Goal: Task Accomplishment & Management: Manage account settings

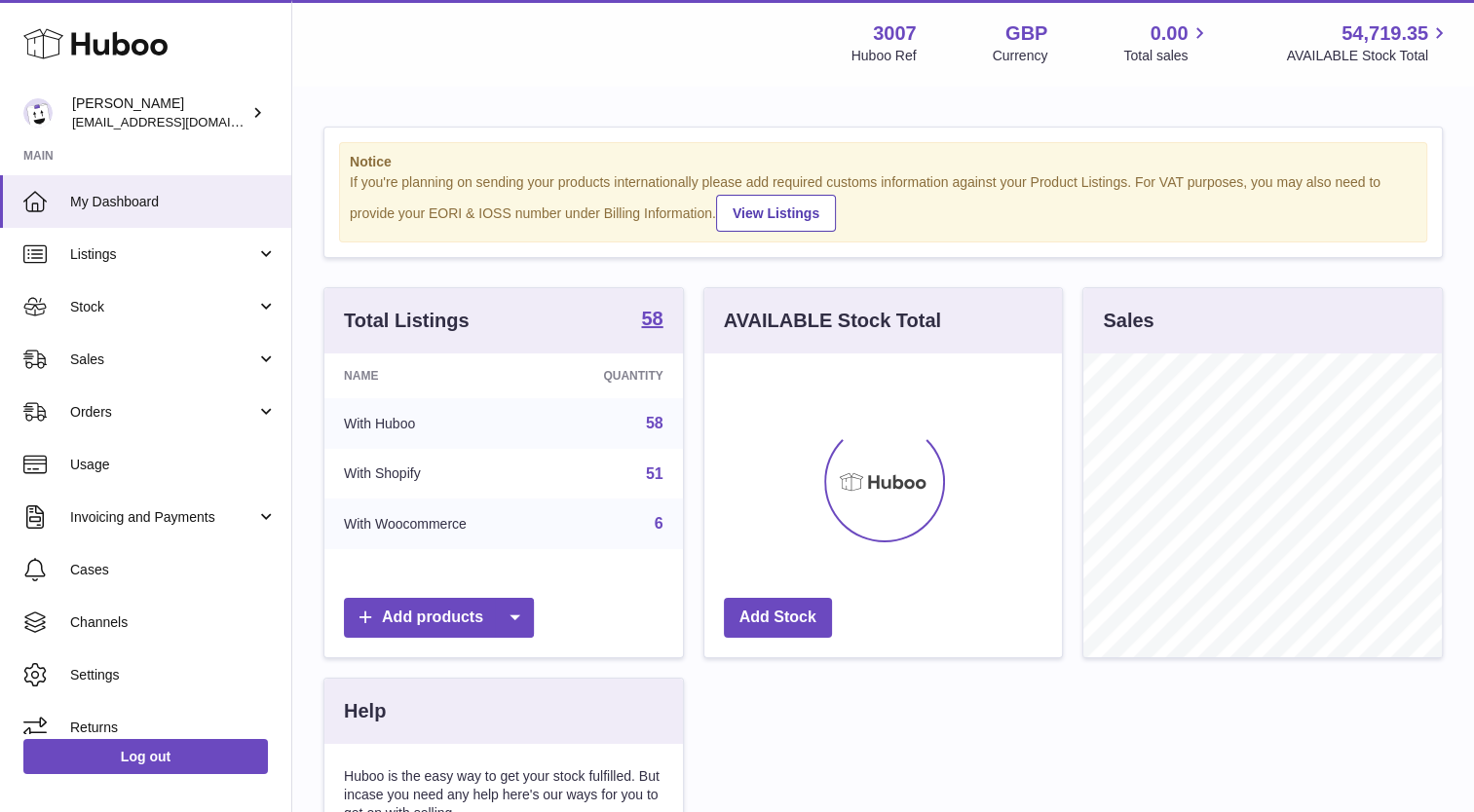
scroll to position [304, 359]
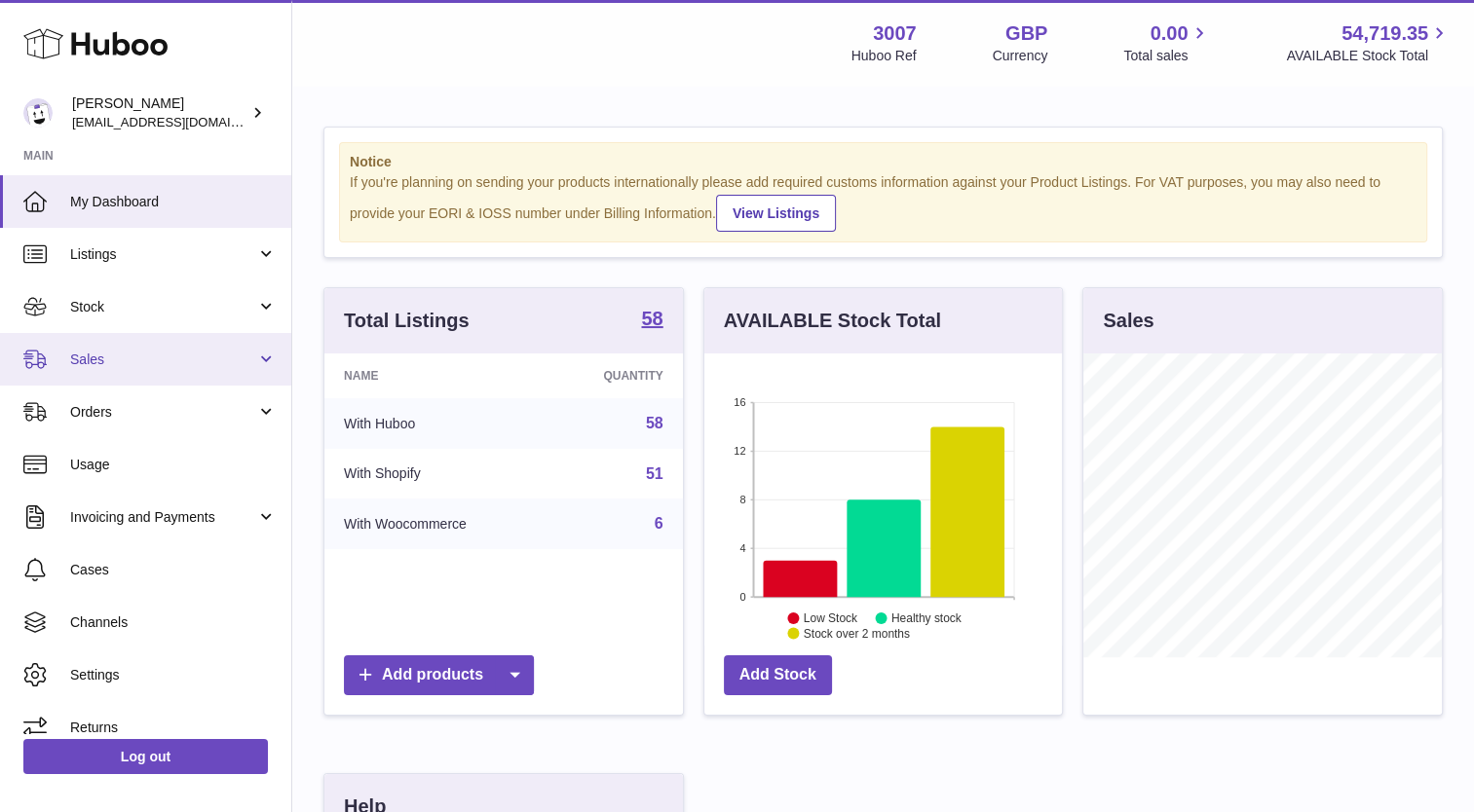
click at [136, 362] on span "Sales" at bounding box center [163, 359] width 186 height 19
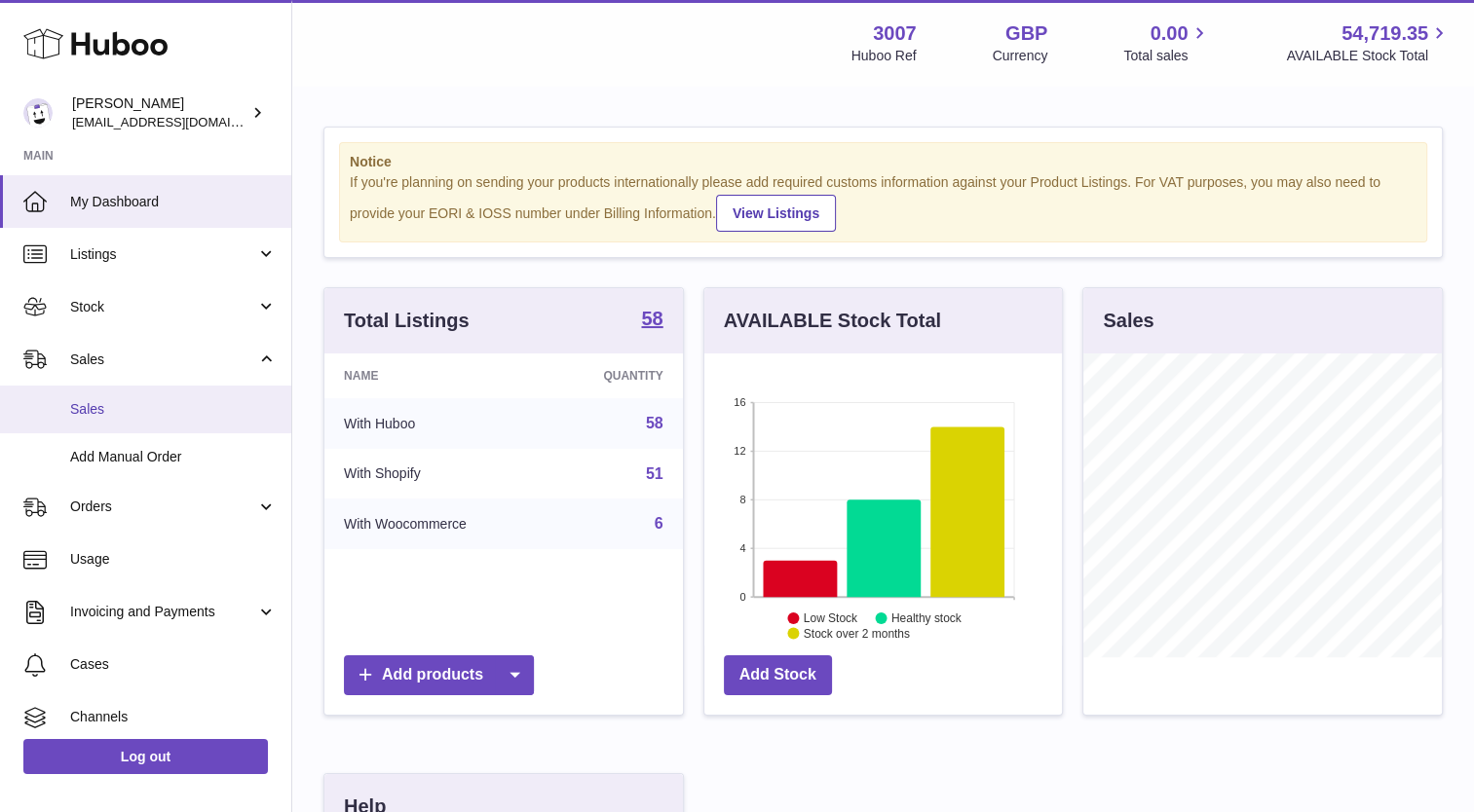
click at [106, 424] on link "Sales" at bounding box center [146, 410] width 291 height 48
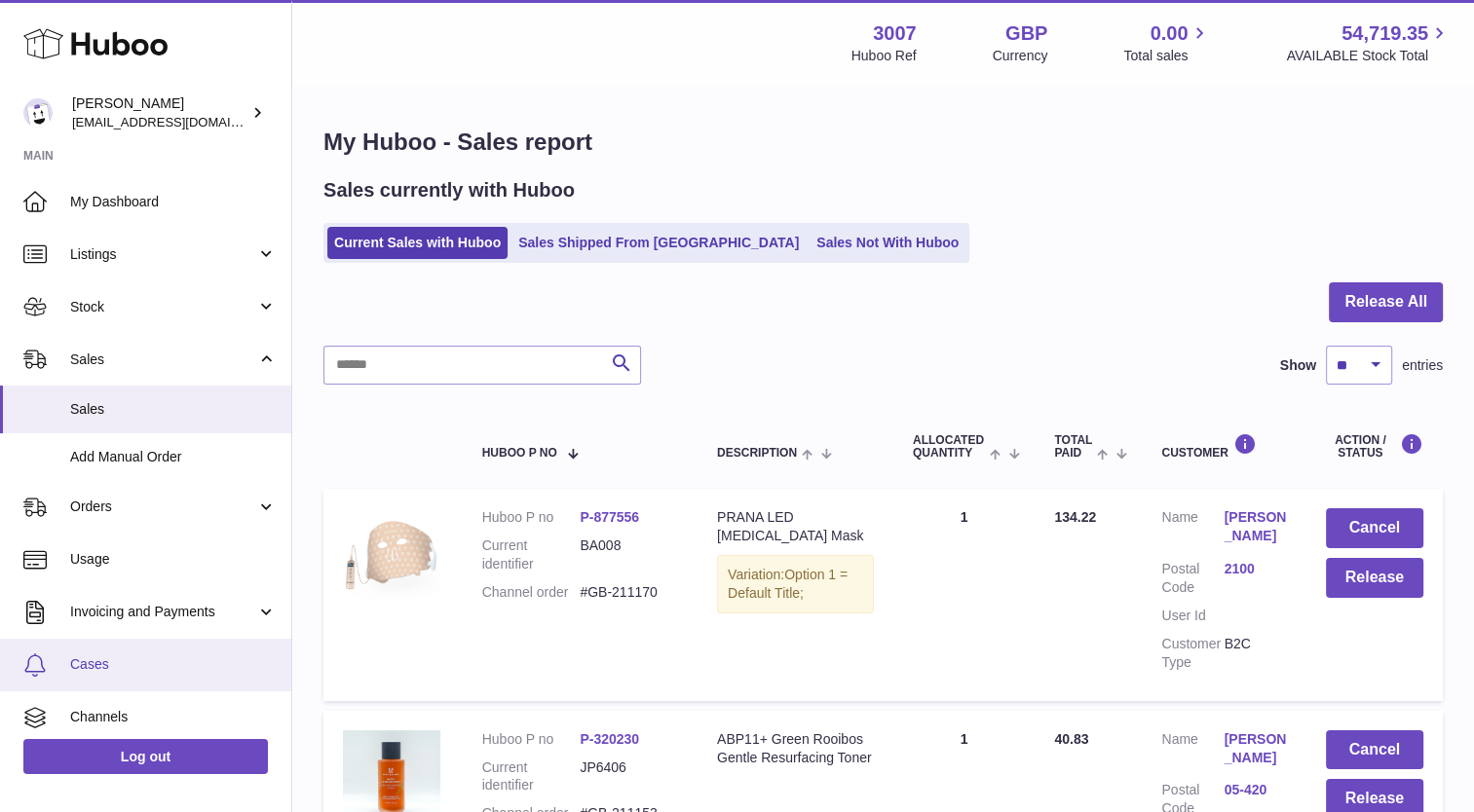
click at [129, 669] on span "Cases" at bounding box center [173, 664] width 207 height 19
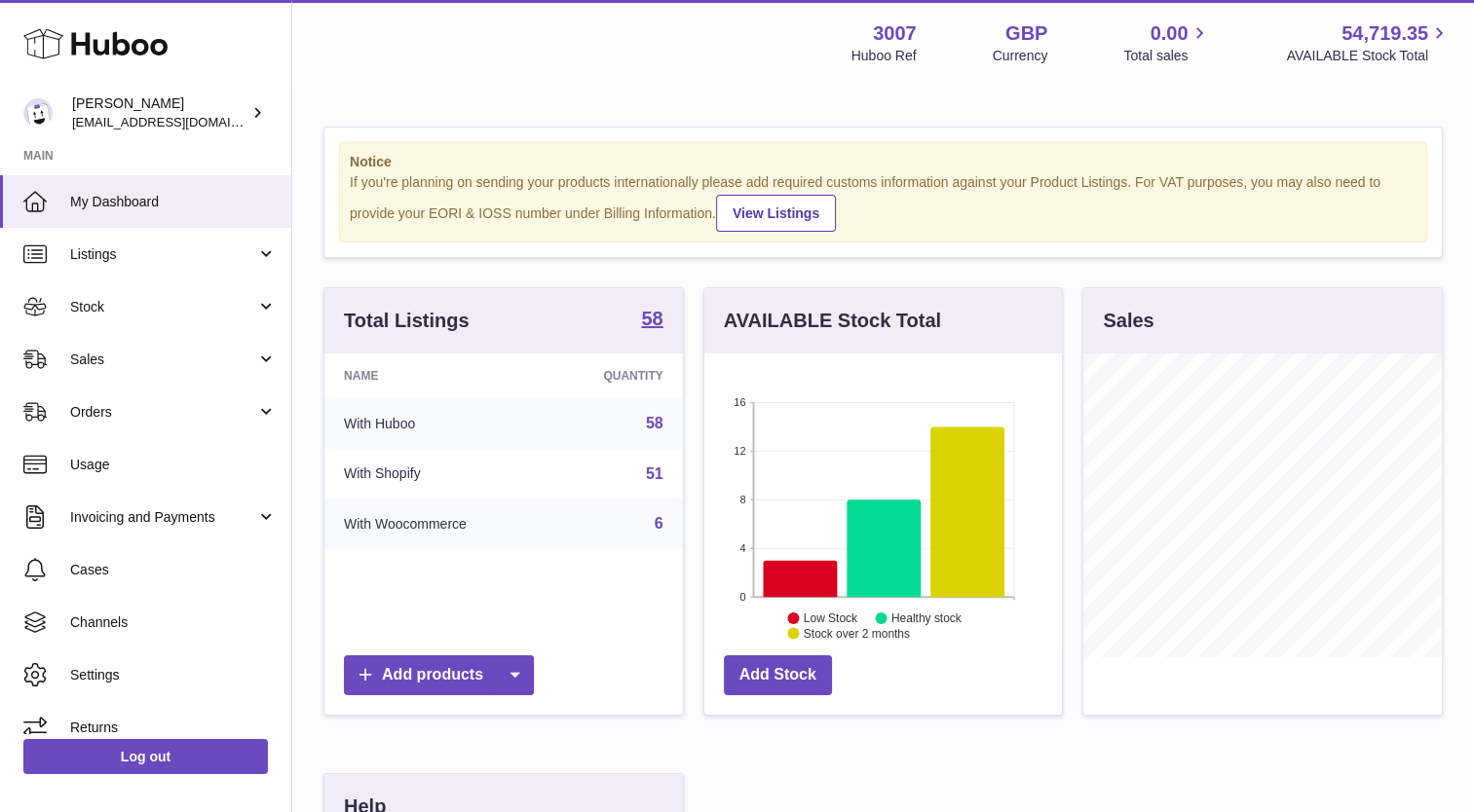
scroll to position [304, 359]
click at [90, 318] on link "Stock" at bounding box center [146, 306] width 291 height 52
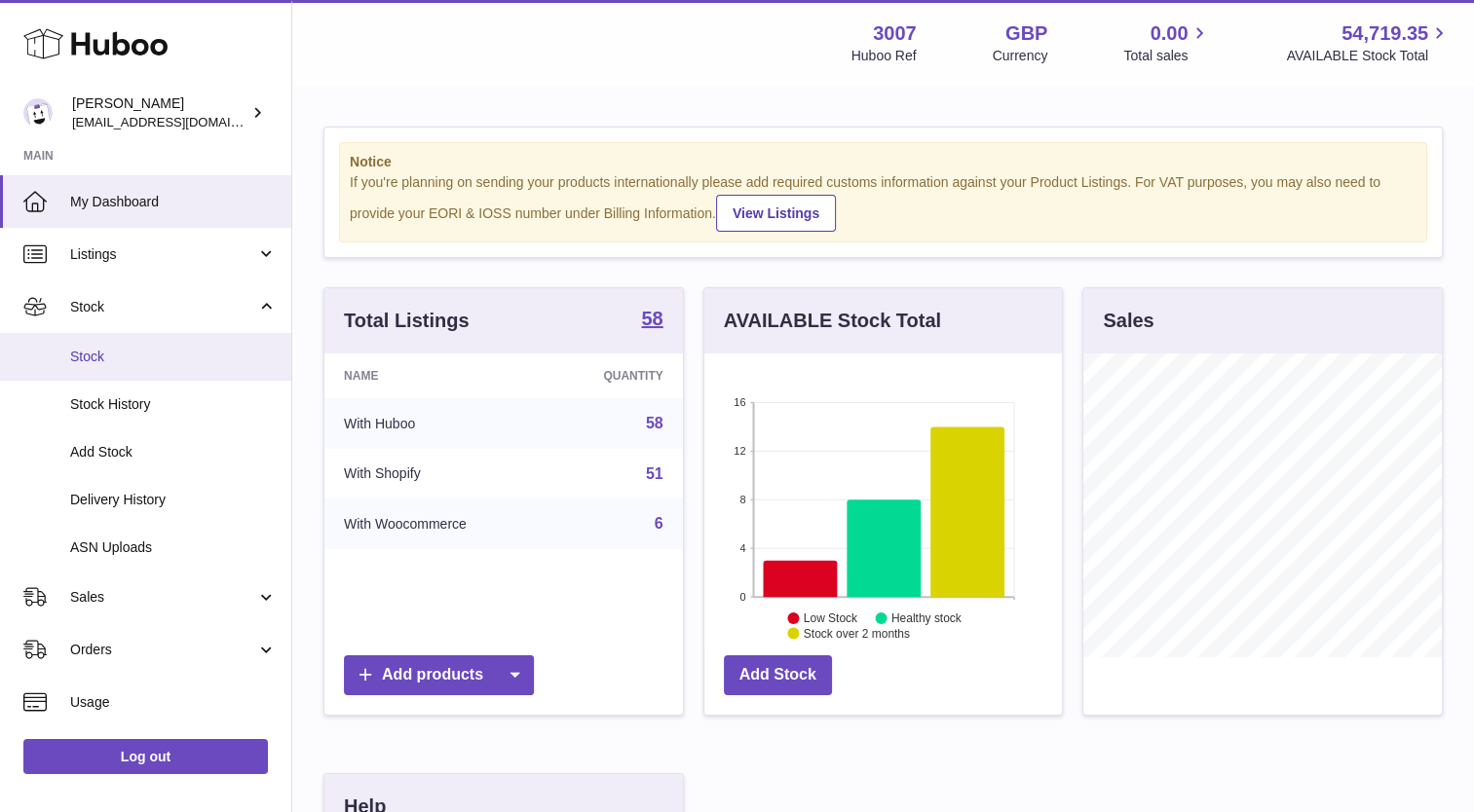
click at [93, 363] on span "Stock" at bounding box center [173, 356] width 207 height 19
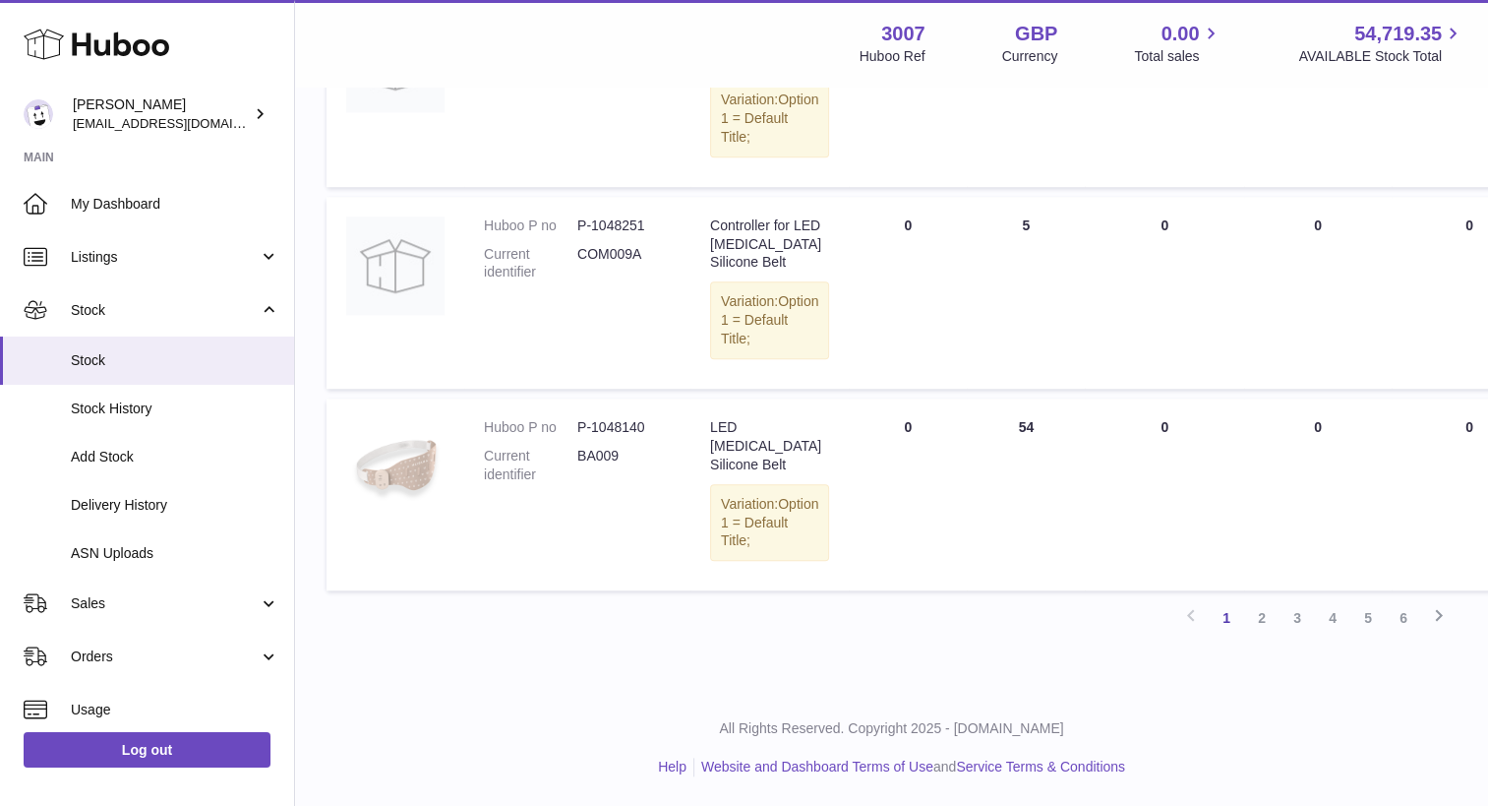
scroll to position [1729, 0]
click at [1265, 635] on link "2" at bounding box center [1261, 617] width 35 height 35
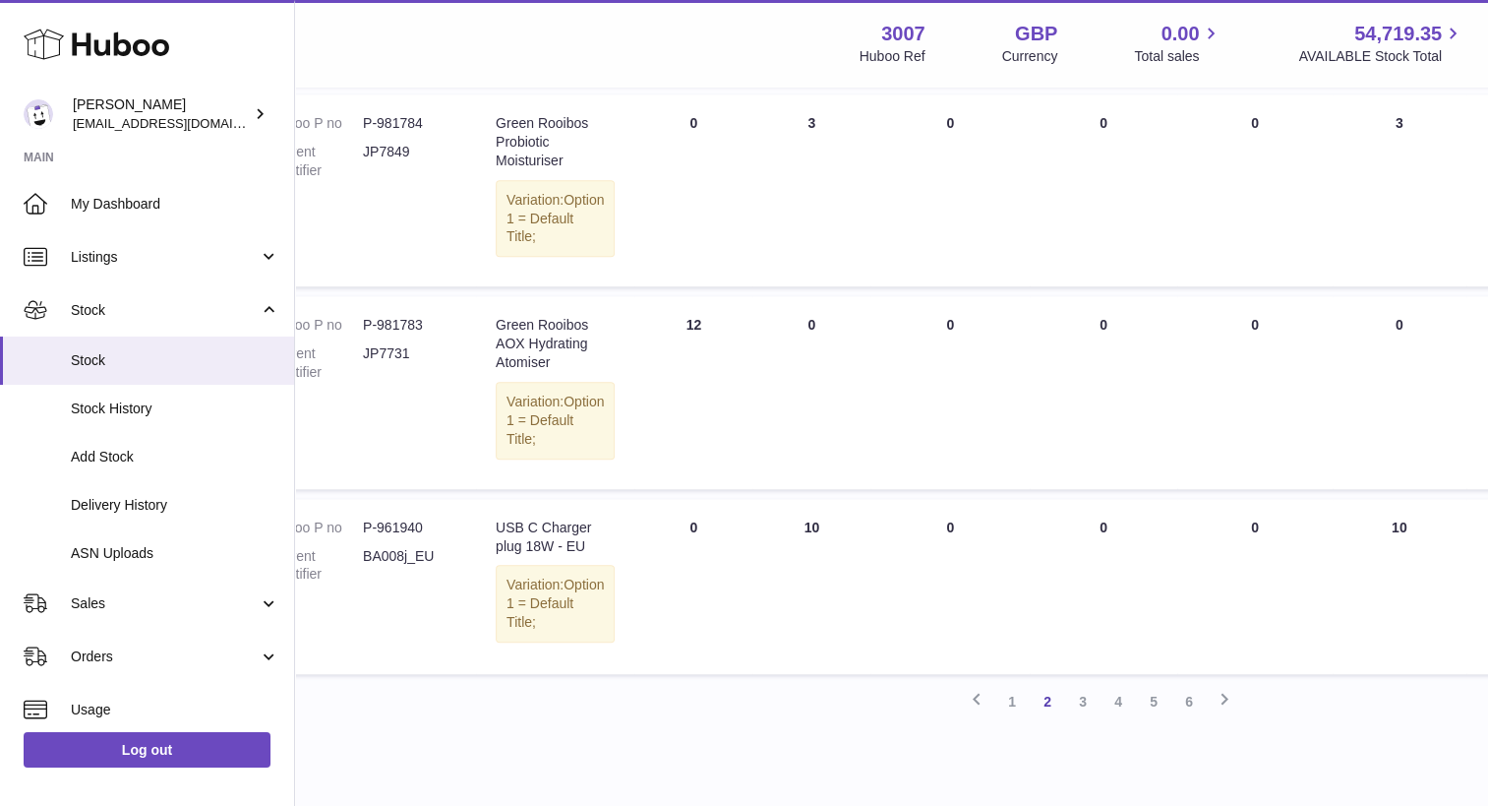
scroll to position [1812, 214]
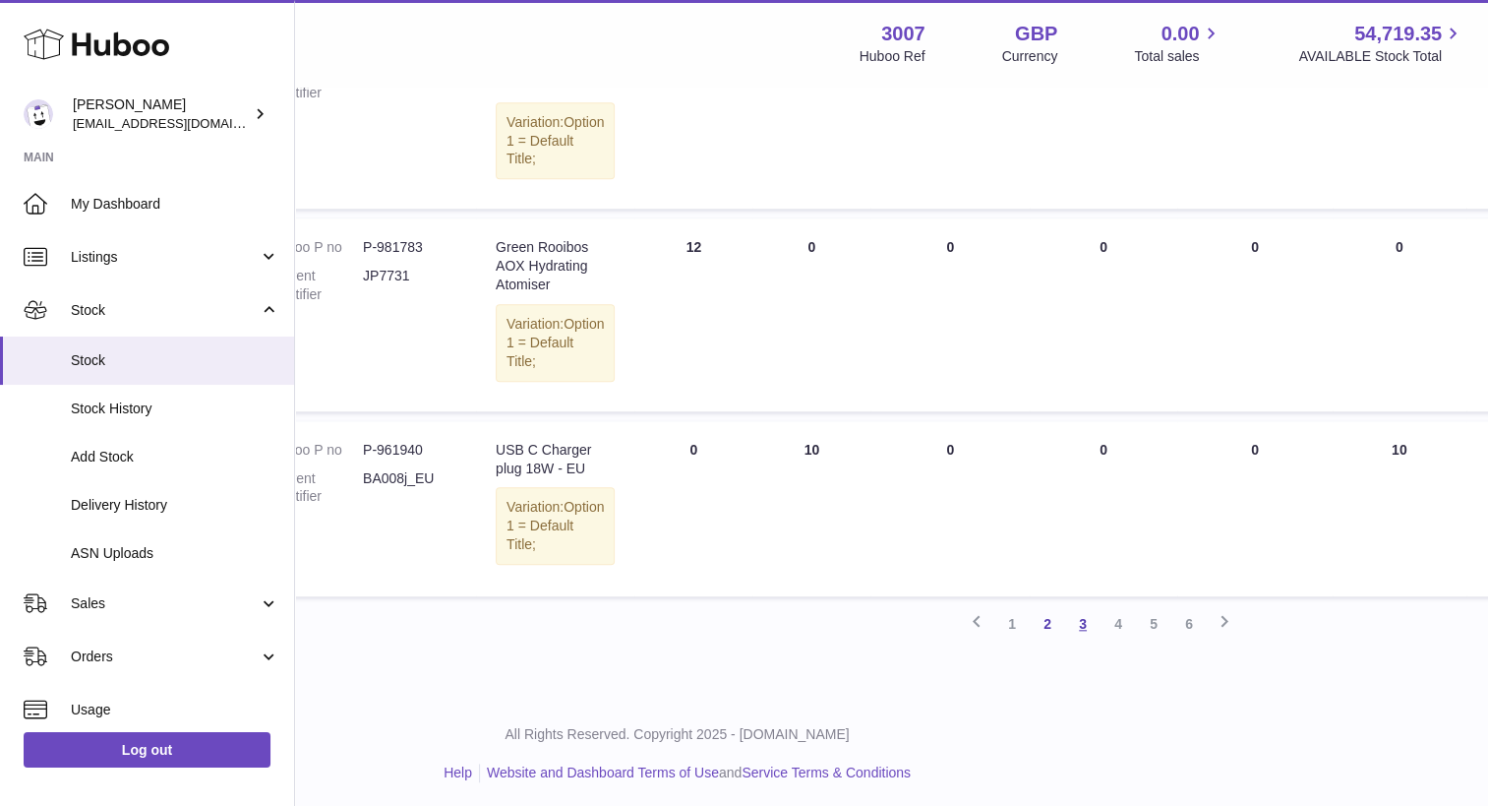
click at [1086, 622] on link "3" at bounding box center [1082, 623] width 35 height 35
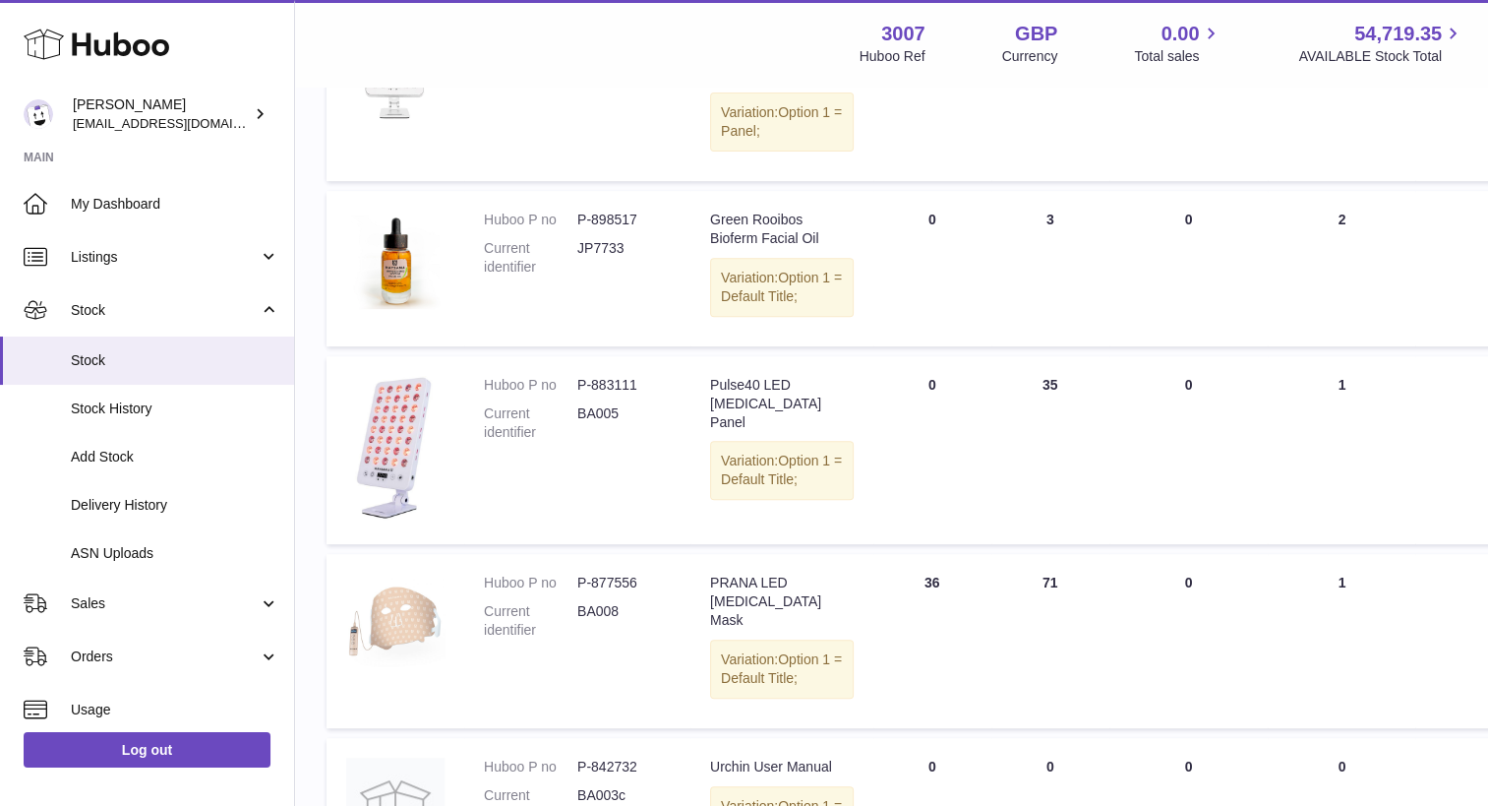
scroll to position [774, 0]
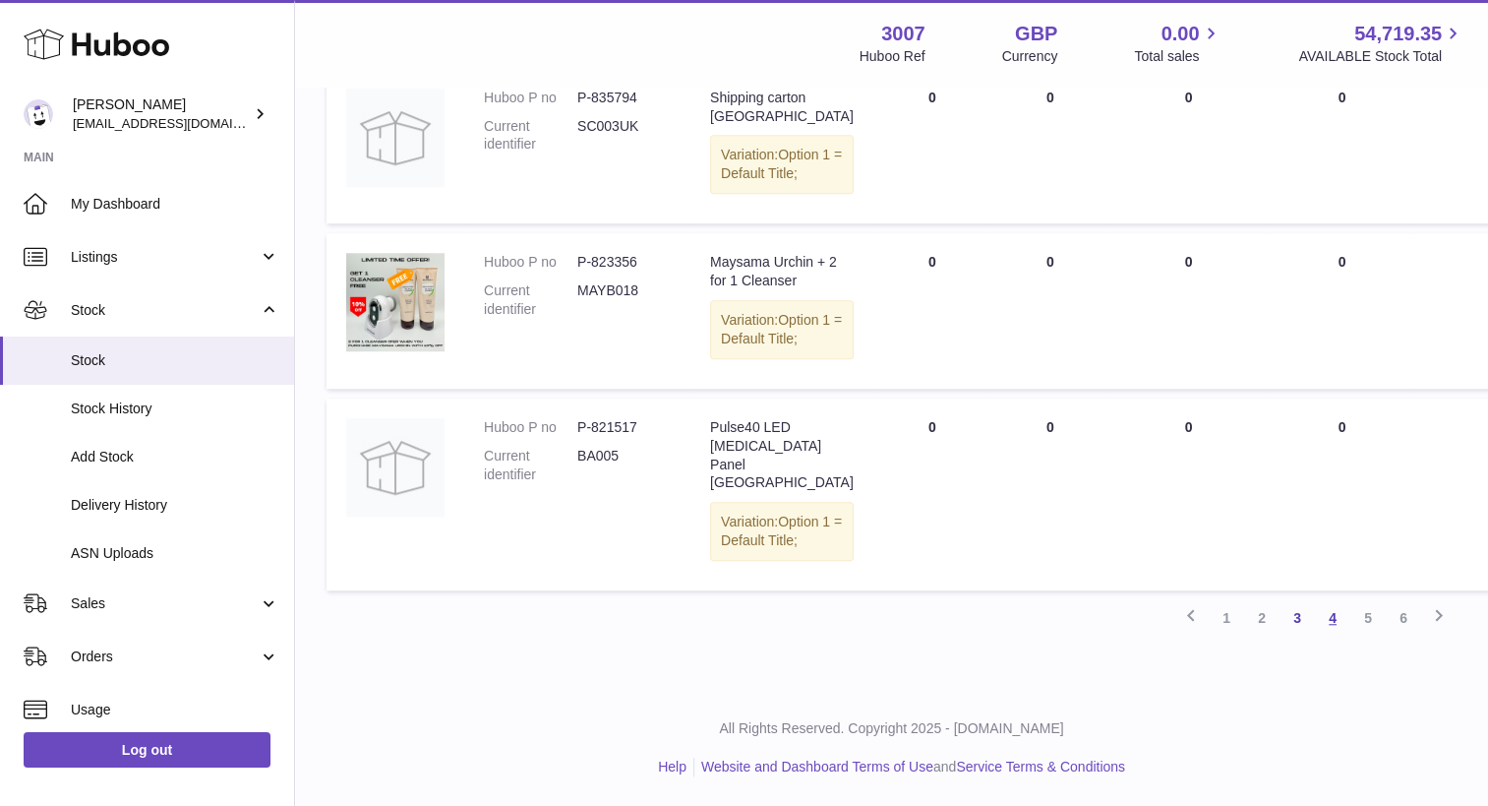
click at [1331, 635] on link "4" at bounding box center [1332, 617] width 35 height 35
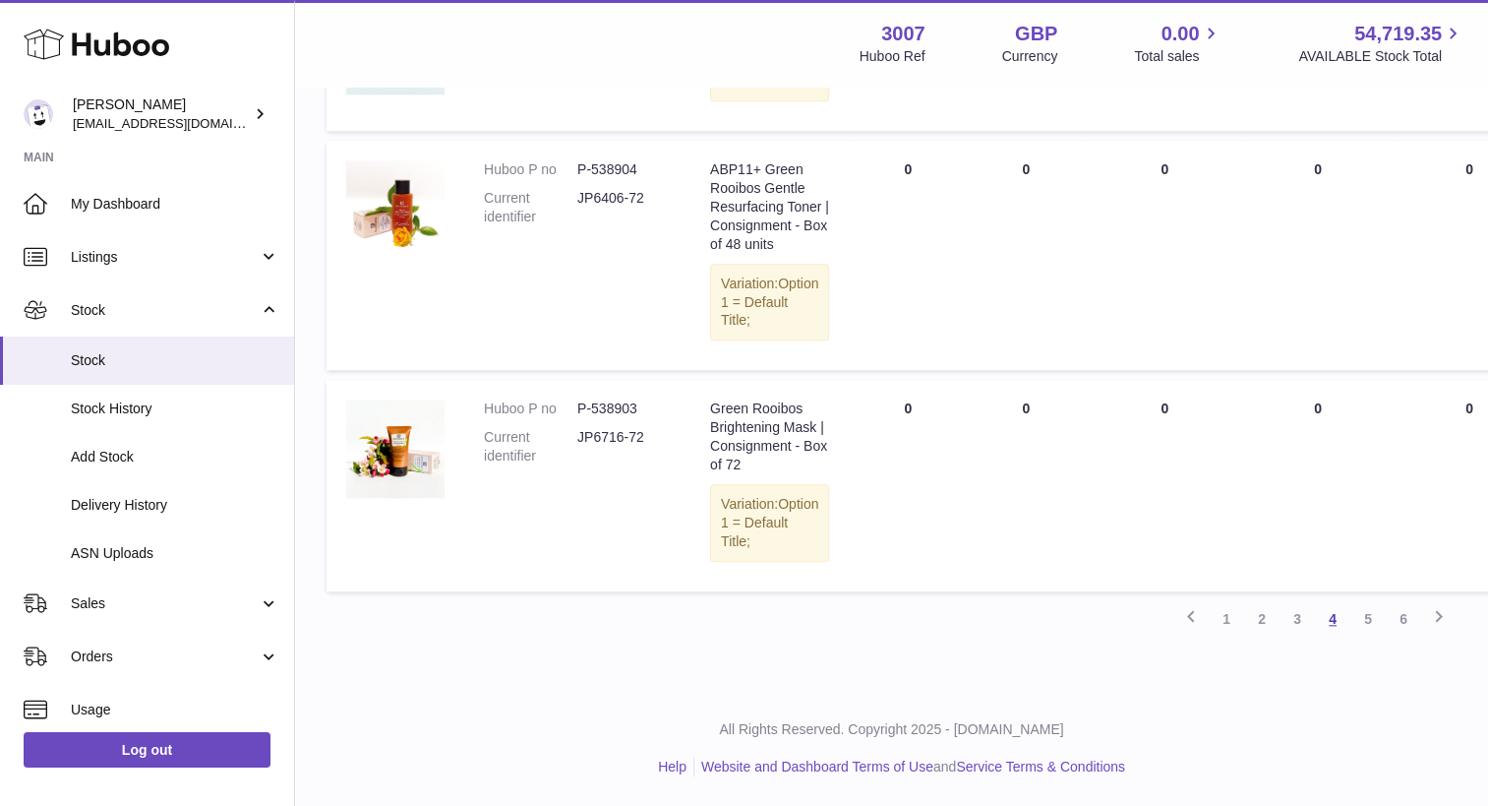
scroll to position [1859, 0]
click at [1367, 636] on link "5" at bounding box center [1368, 618] width 35 height 35
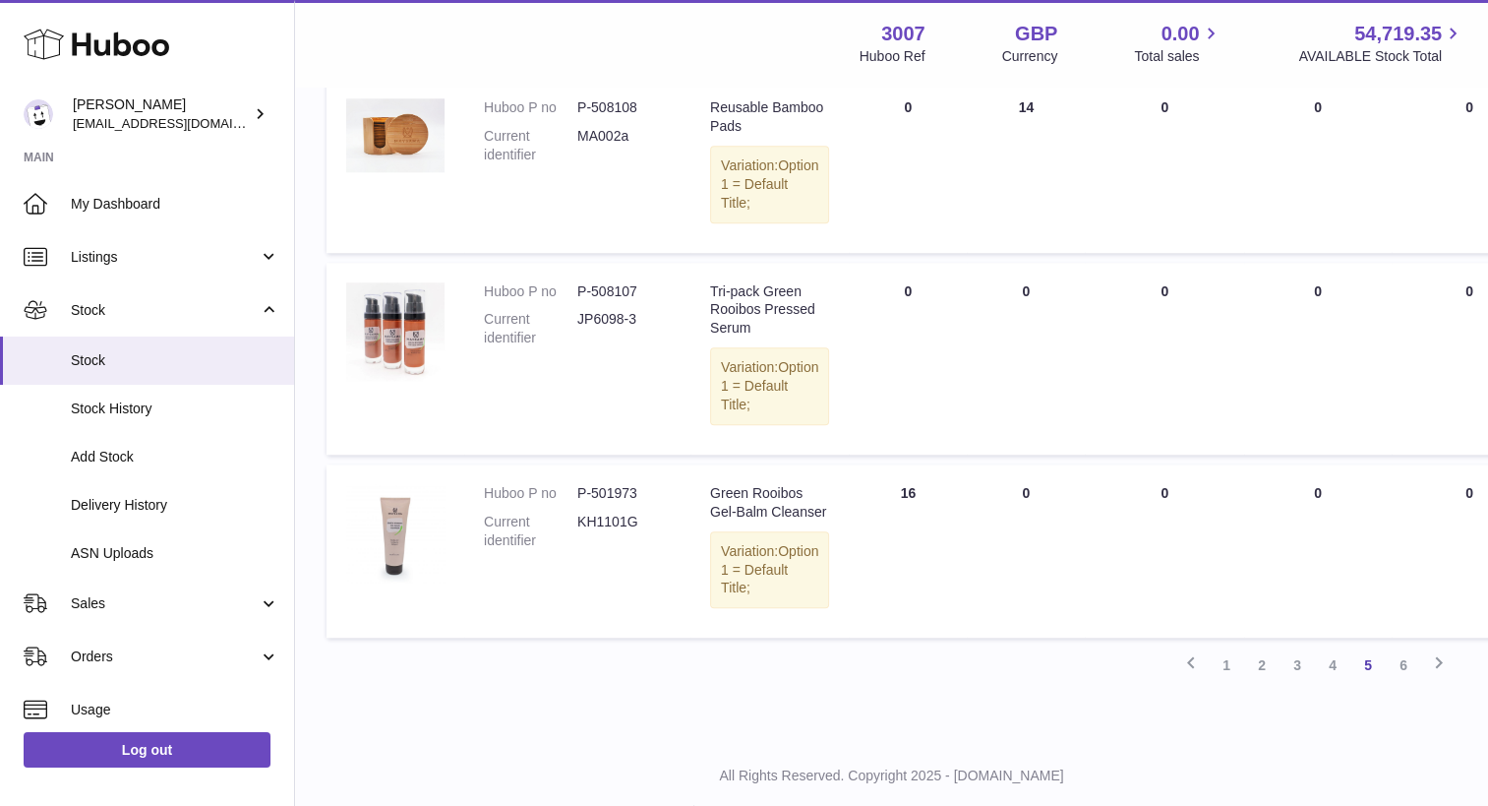
scroll to position [1769, 0]
click at [1401, 680] on link "6" at bounding box center [1403, 661] width 35 height 35
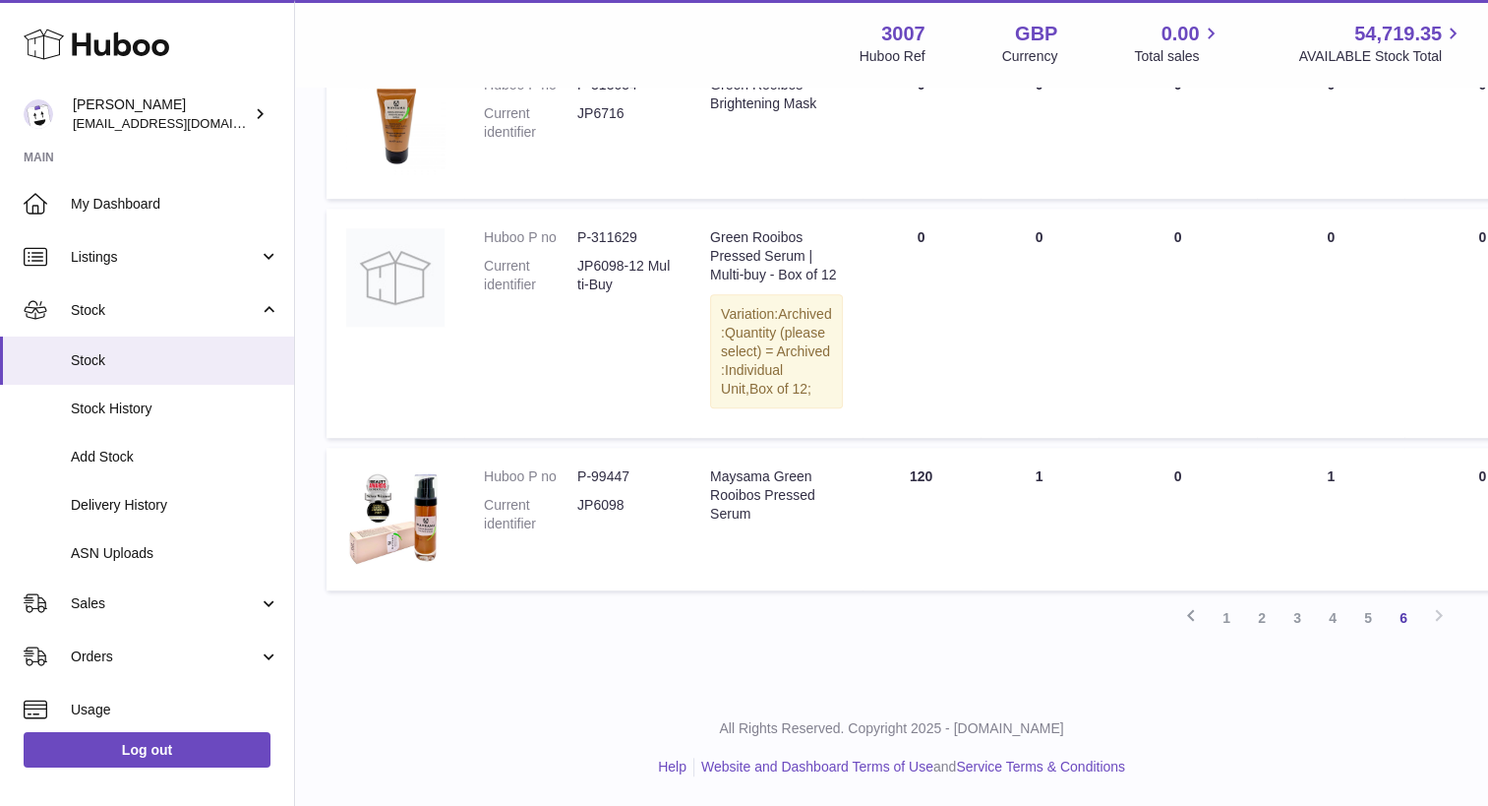
scroll to position [1516, 0]
click at [137, 510] on span "Delivery History" at bounding box center [175, 505] width 209 height 19
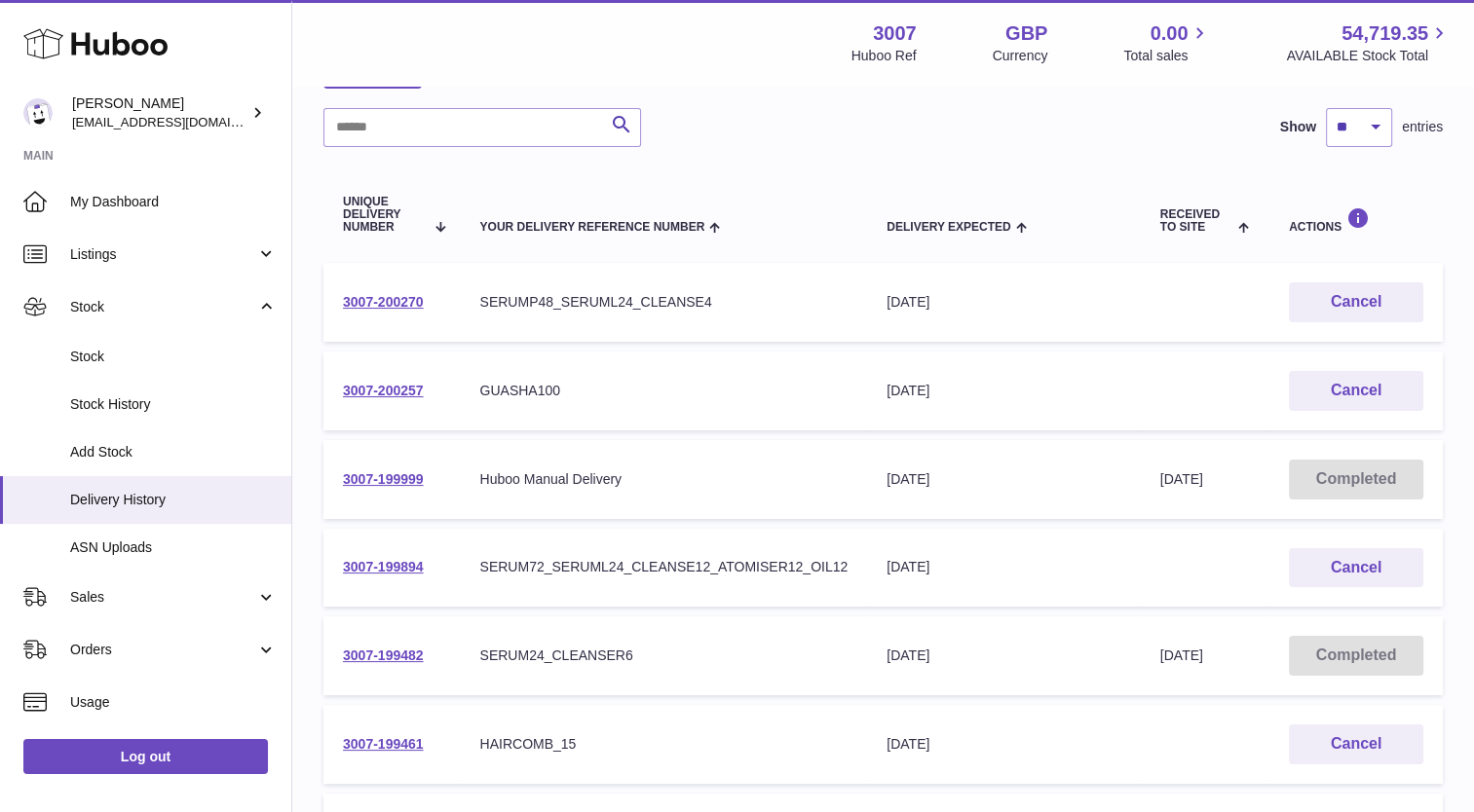
scroll to position [138, 0]
click at [1345, 568] on button "Cancel" at bounding box center [1356, 565] width 135 height 40
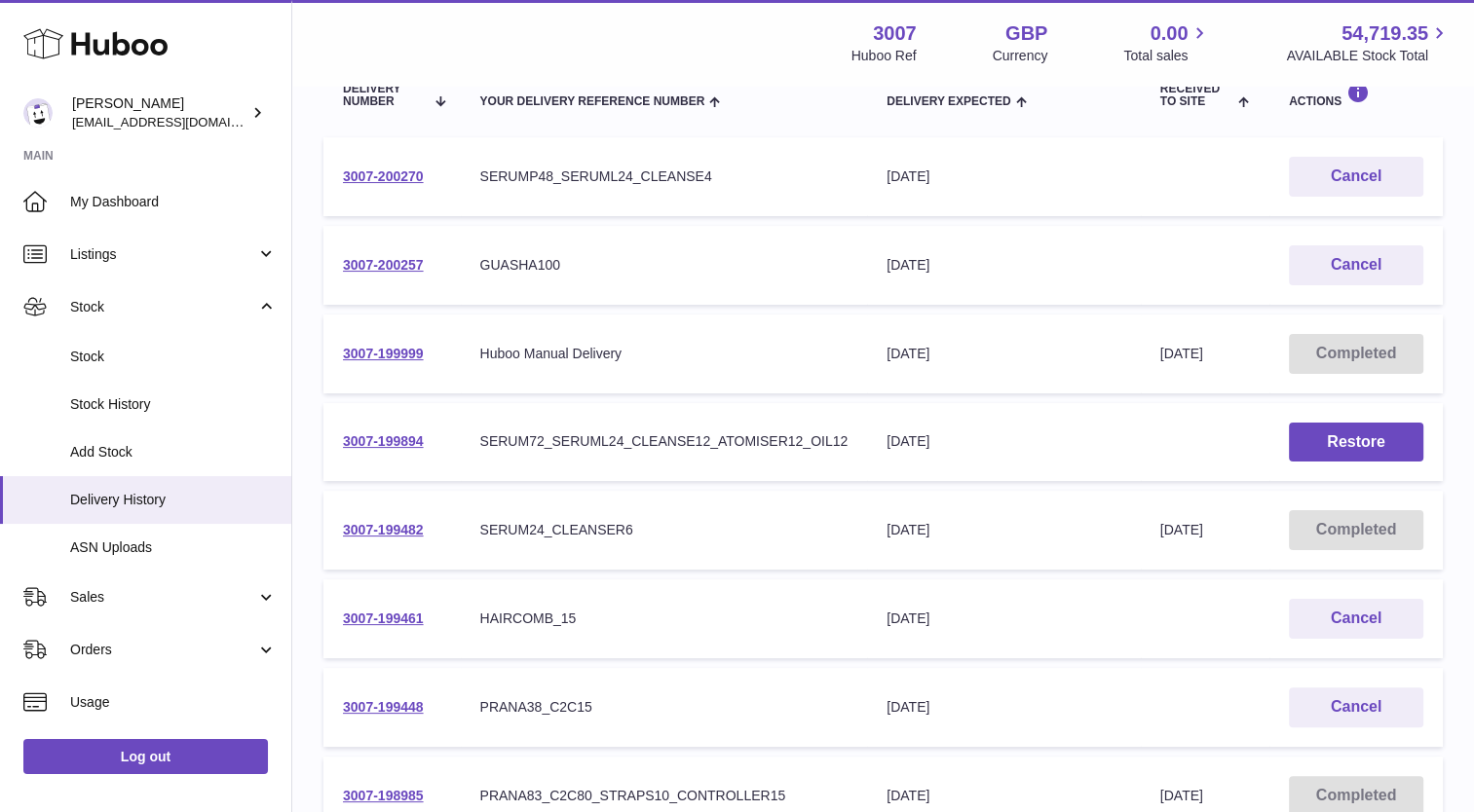
scroll to position [0, 0]
